Goal: Navigation & Orientation: Find specific page/section

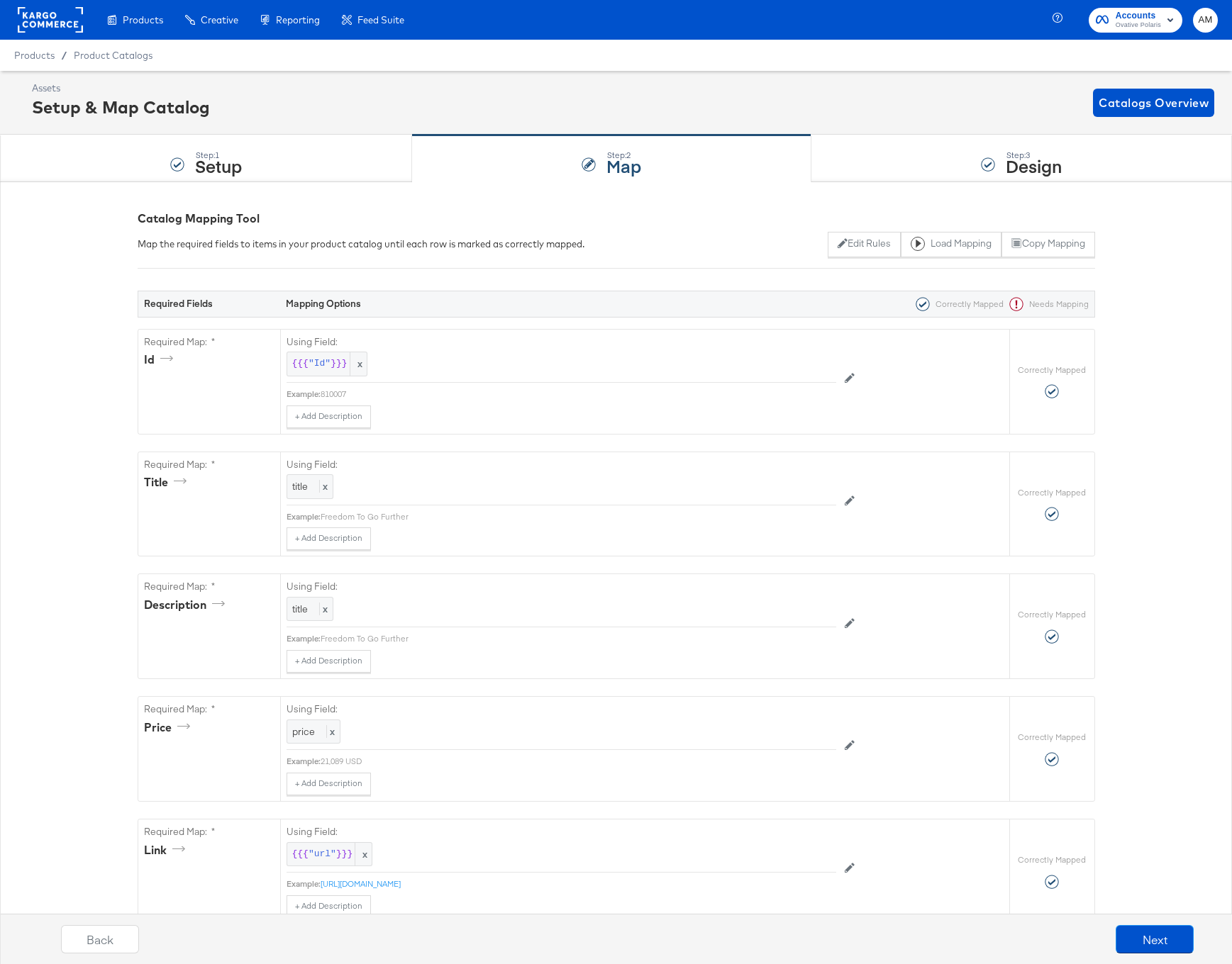
drag, startPoint x: 0, startPoint y: 0, endPoint x: 58, endPoint y: 24, distance: 62.8
click at [58, 24] on rect at bounding box center [50, 19] width 65 height 25
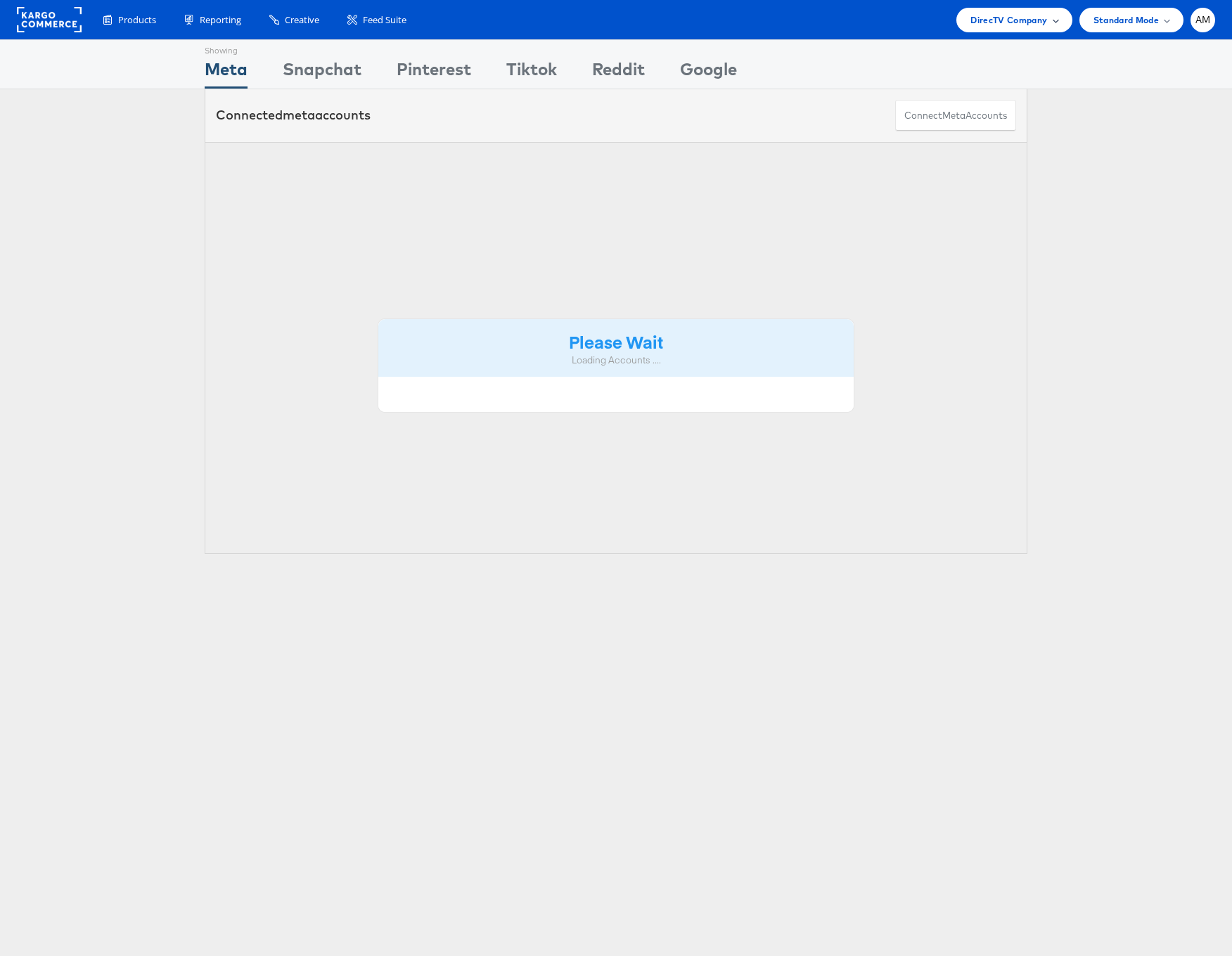
click at [993, 17] on span "DirecTV Company" at bounding box center [1008, 20] width 76 height 15
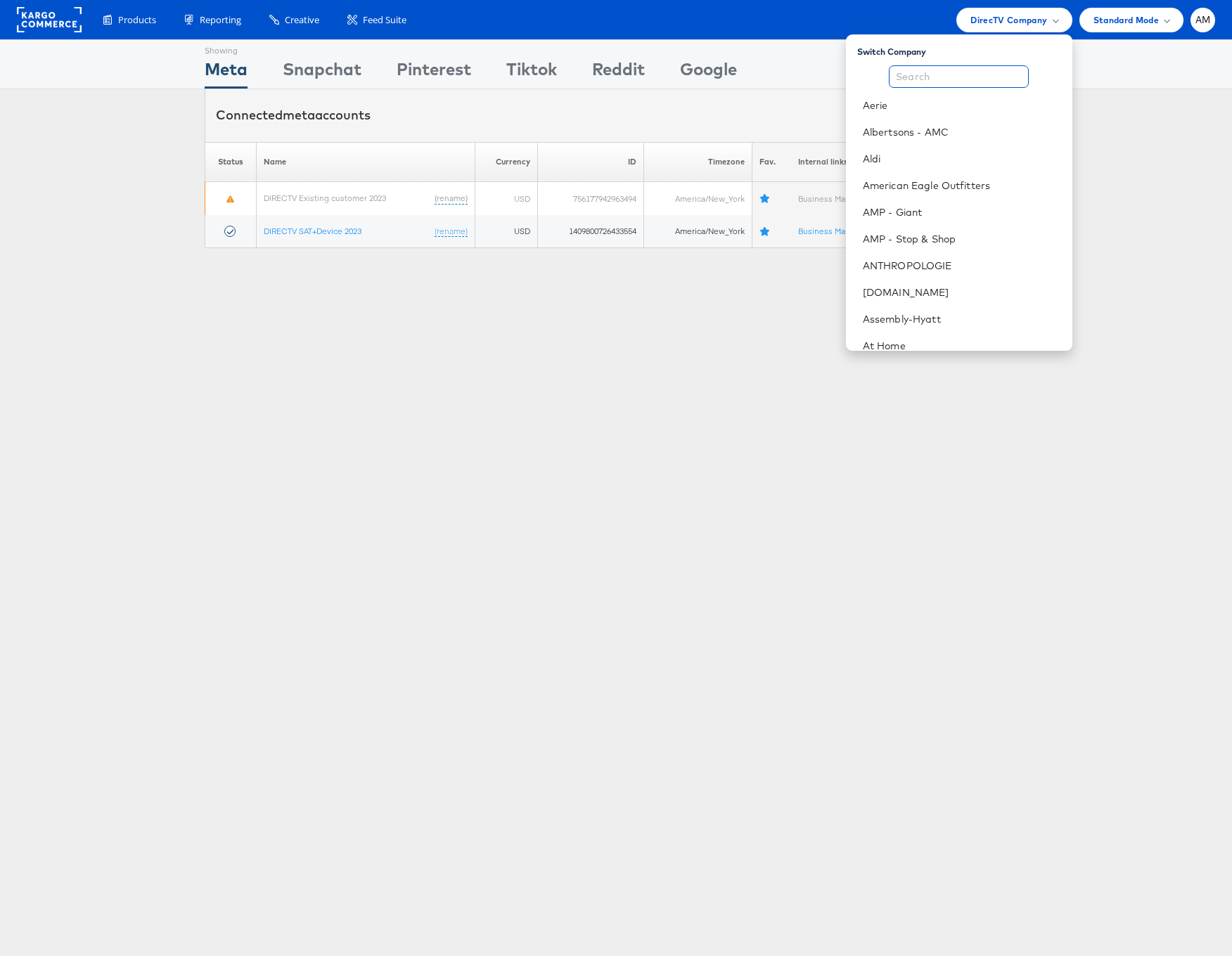
click at [953, 71] on input "text" at bounding box center [958, 76] width 140 height 22
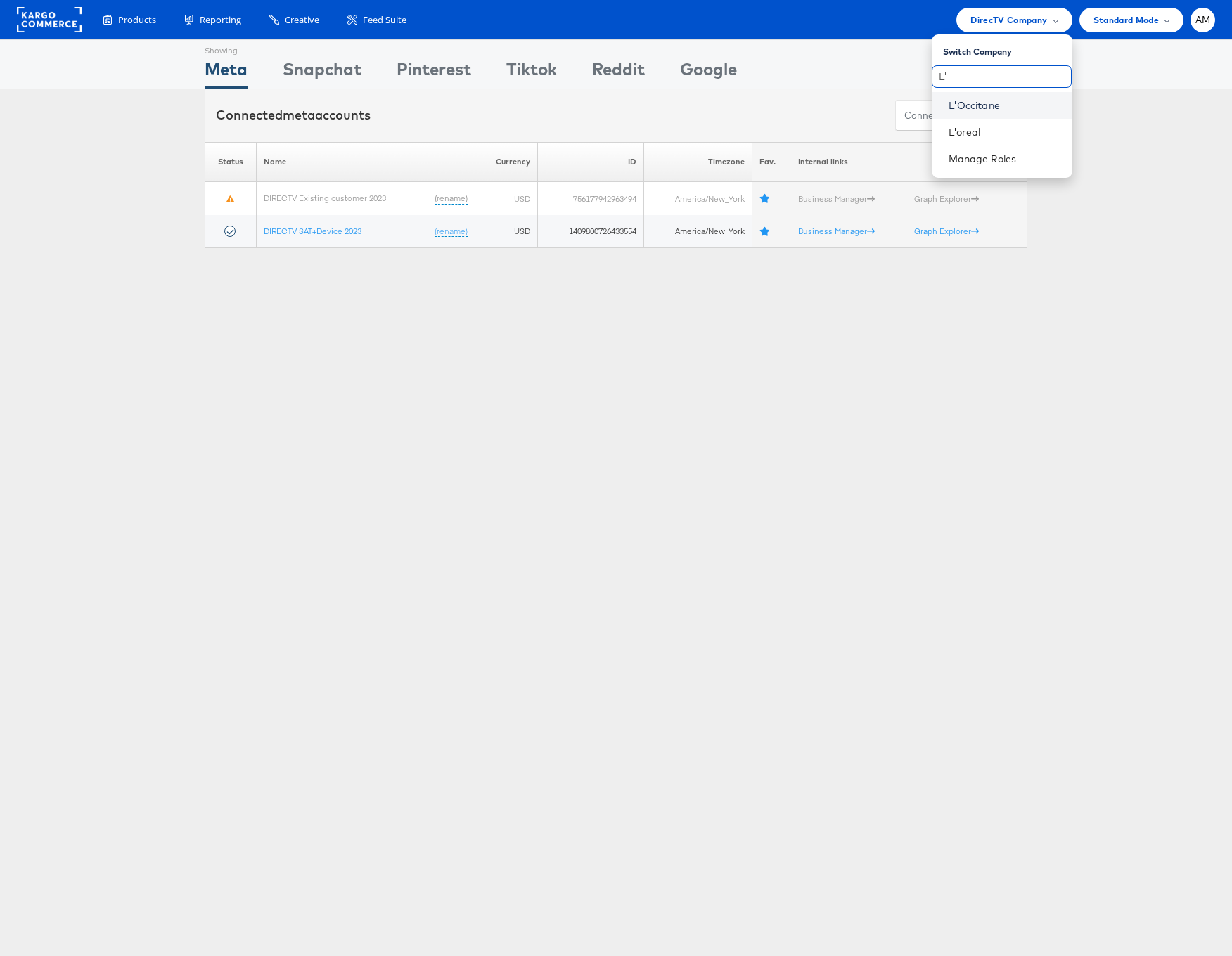
type input "L'"
click at [998, 108] on link "L'Occitane" at bounding box center [1005, 105] width 113 height 14
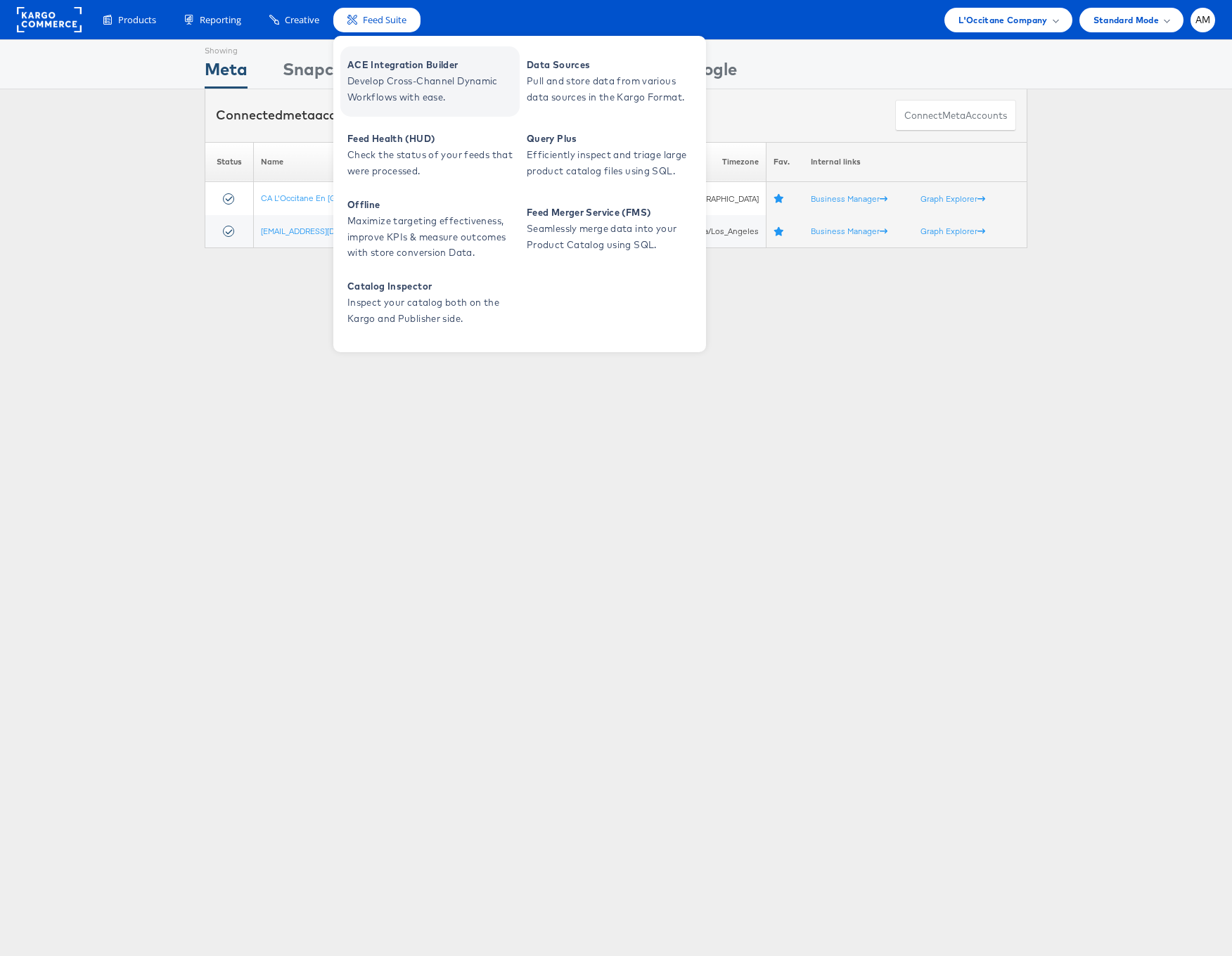
click at [400, 62] on span "ACE Integration Builder" at bounding box center [432, 65] width 169 height 16
